Goal: Task Accomplishment & Management: Use online tool/utility

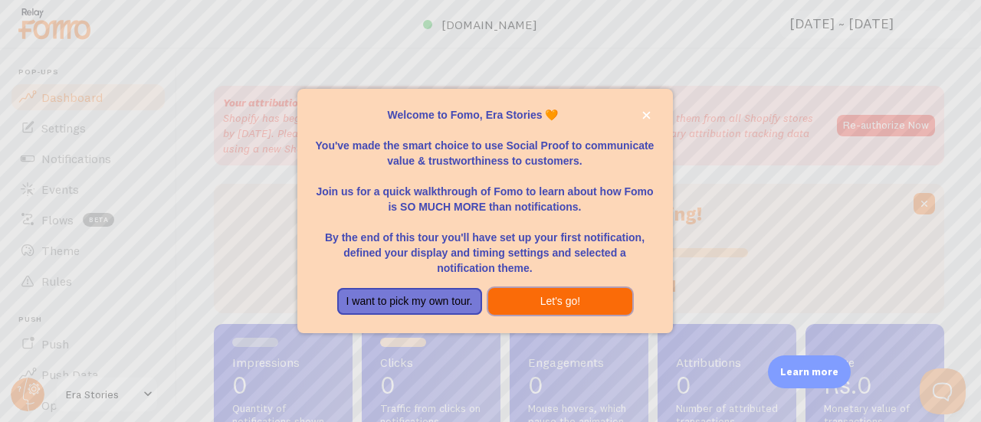
click at [508, 309] on button "Let's go!" at bounding box center [560, 302] width 145 height 28
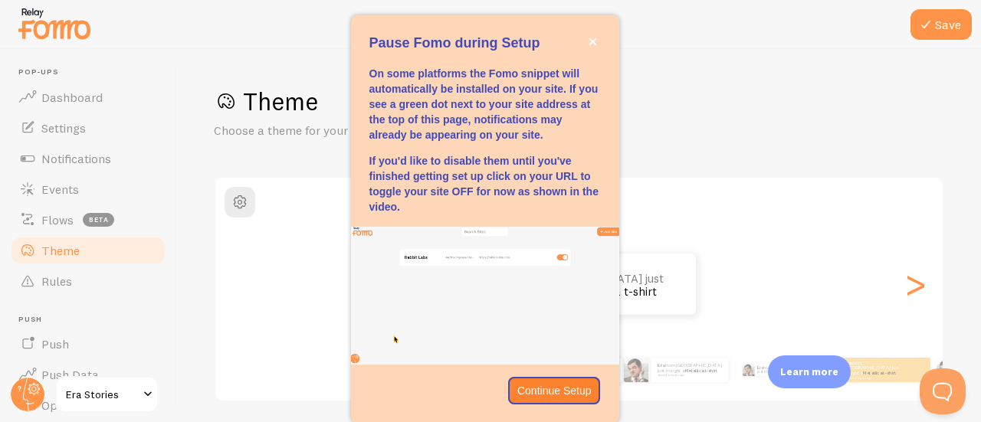
click at [300, 70] on div "Save Theme Choose a theme for your notifications Classic Era from [GEOGRAPHIC_D…" at bounding box center [579, 235] width 804 height 373
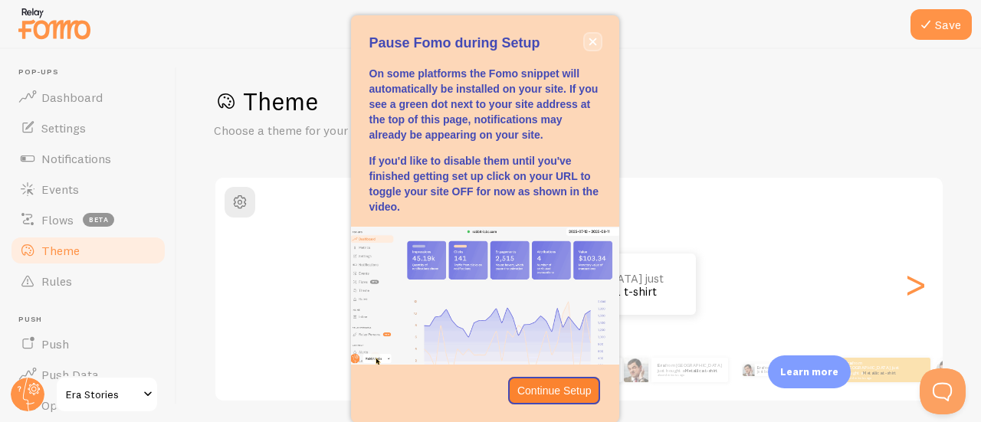
click at [587, 43] on button "close," at bounding box center [593, 42] width 16 height 16
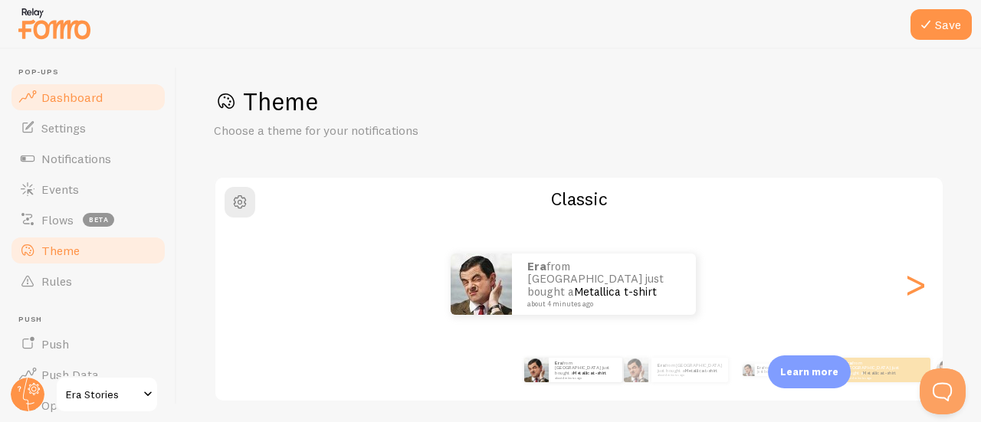
click at [70, 100] on span "Dashboard" at bounding box center [71, 97] width 61 height 15
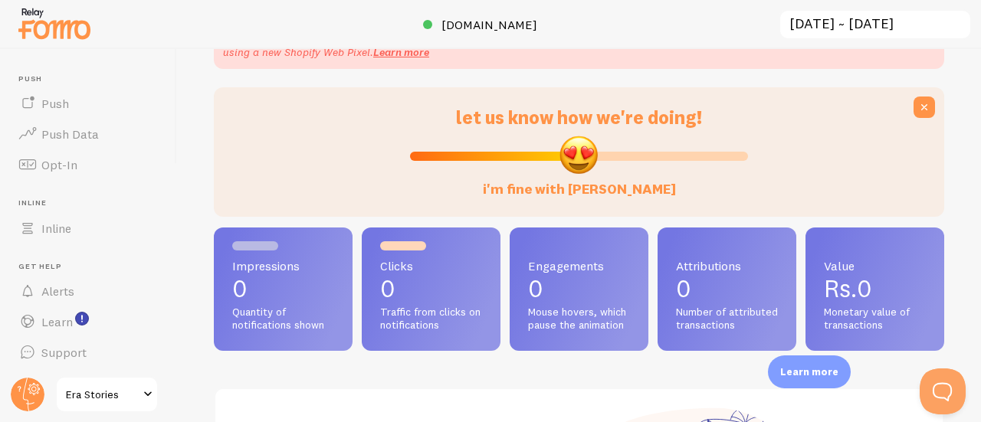
scroll to position [103, 0]
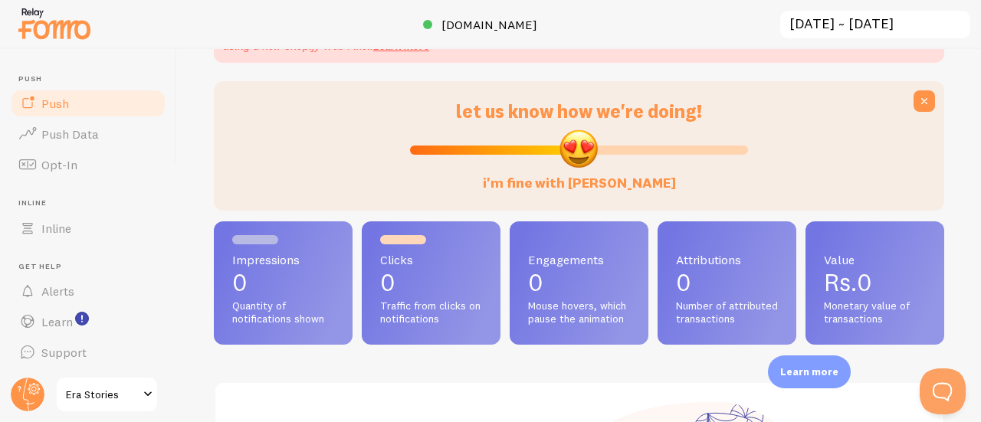
click at [61, 111] on link "Push" at bounding box center [88, 103] width 158 height 31
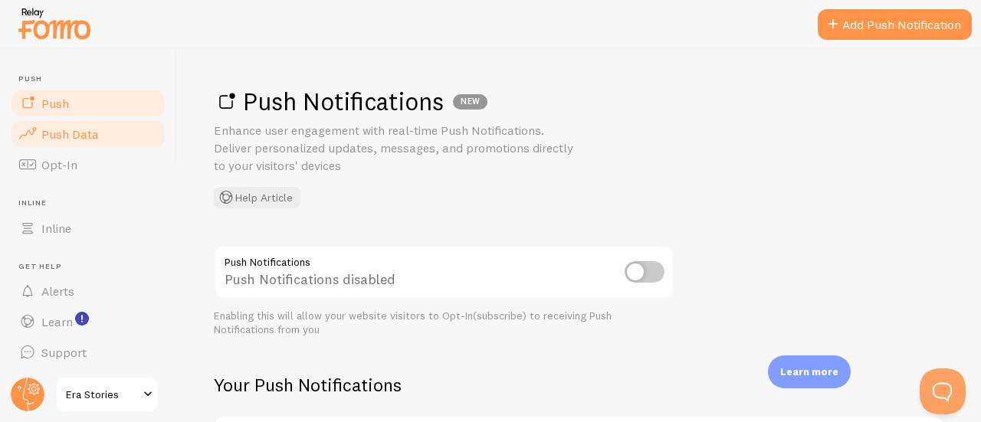
click at [64, 133] on span "Push Data" at bounding box center [70, 134] width 58 height 15
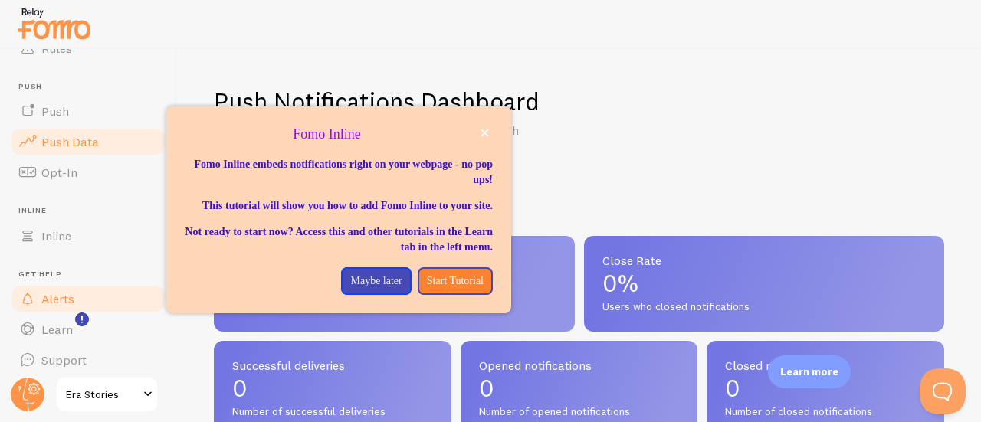
scroll to position [241, 0]
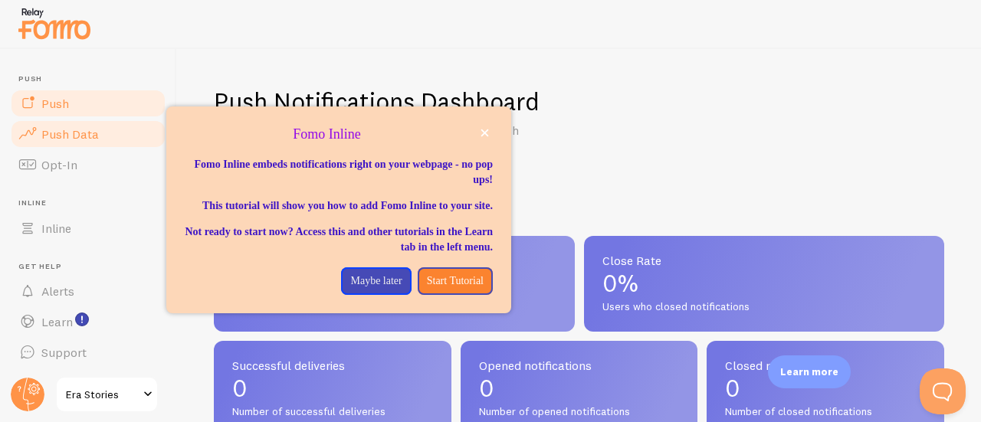
click at [94, 116] on link "Push" at bounding box center [88, 103] width 158 height 31
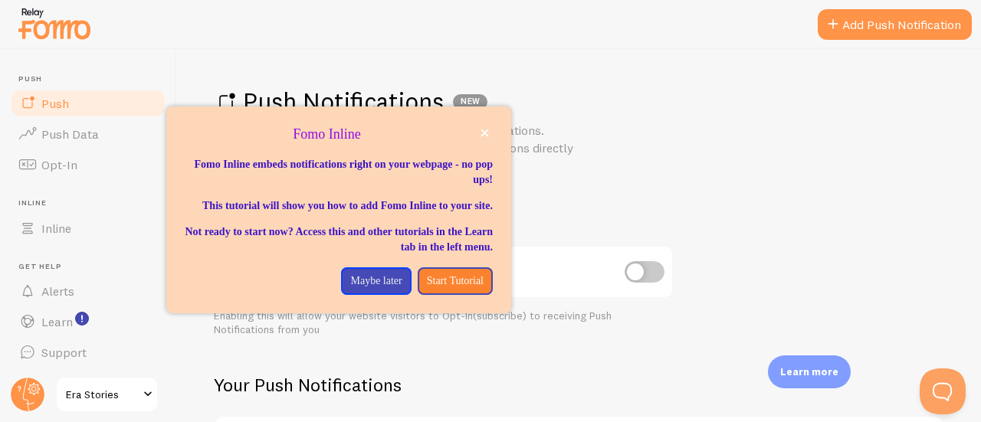
click at [610, 140] on div "Push Notifications NEW Enhance user engagement with real-time Push Notification…" at bounding box center [579, 147] width 731 height 123
click at [907, 21] on link "Add Push Notification" at bounding box center [895, 24] width 154 height 31
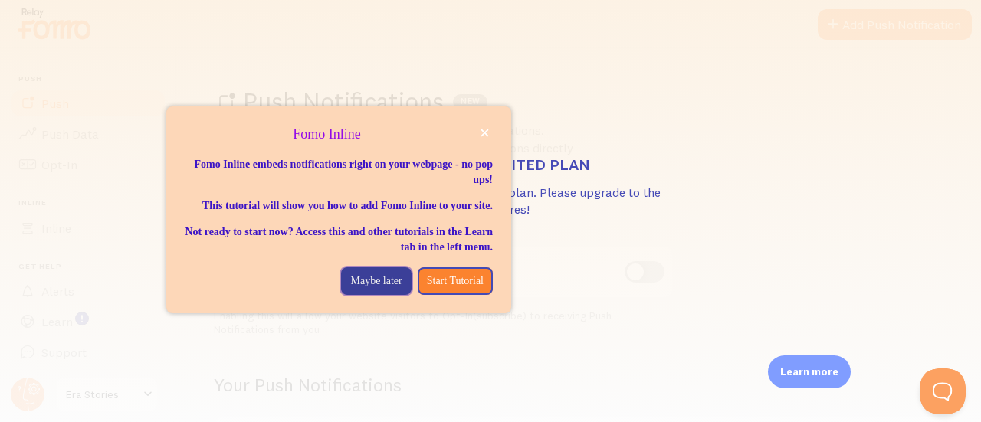
click at [354, 289] on p "Maybe later" at bounding box center [375, 281] width 51 height 15
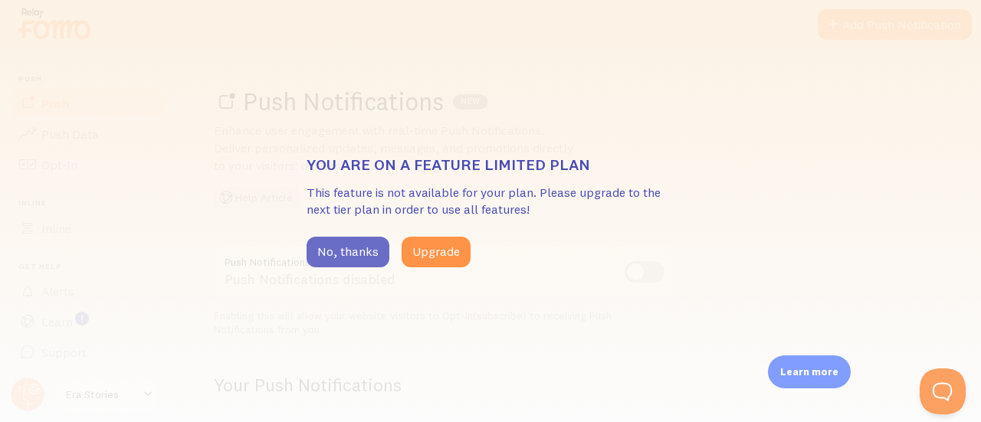
click at [328, 249] on button "No, thanks" at bounding box center [348, 252] width 83 height 31
